Goal: Information Seeking & Learning: Learn about a topic

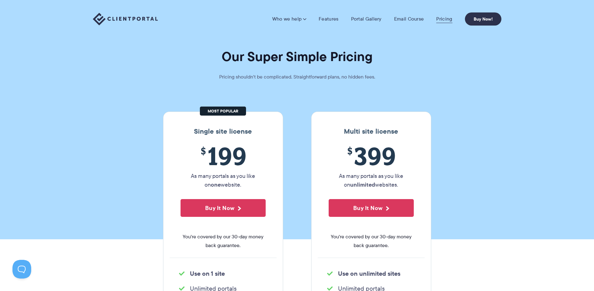
click at [451, 21] on link "Pricing" at bounding box center [444, 19] width 16 height 6
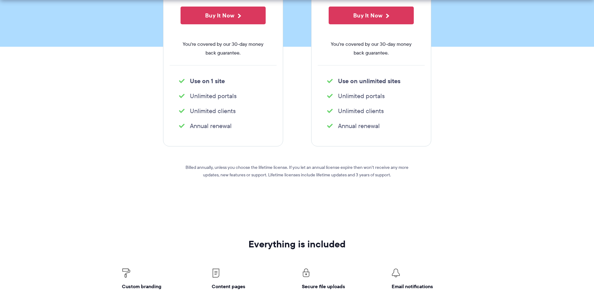
scroll to position [193, 0]
